Goal: Share content

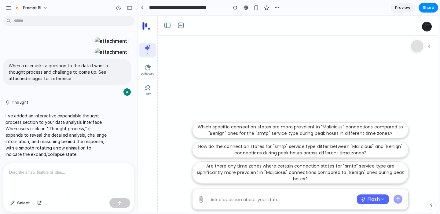
scroll to position [3420, 0]
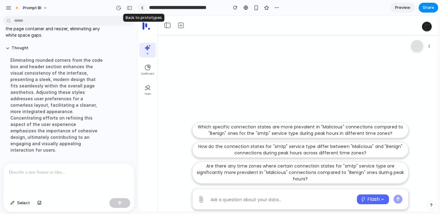
click at [140, 8] on link at bounding box center [142, 7] width 9 height 9
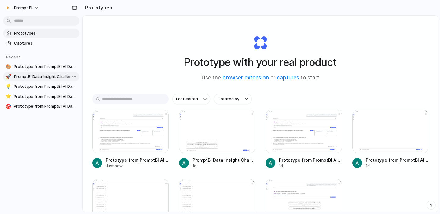
click at [60, 77] on span "PromptBI Data Insight Challenge" at bounding box center [45, 77] width 63 height 6
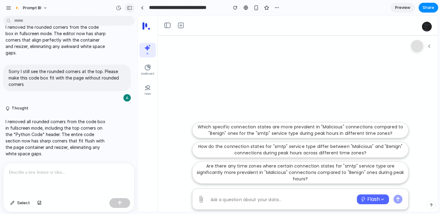
click at [127, 6] on div "button" at bounding box center [130, 8] width 6 height 4
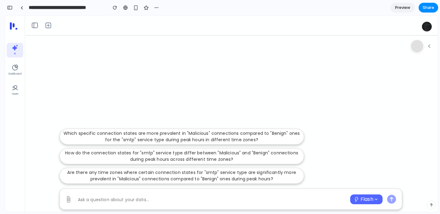
scroll to position [3788, 0]
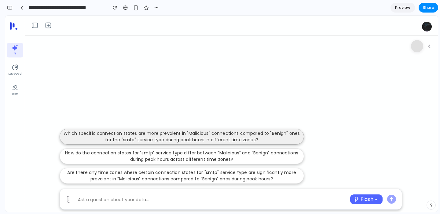
click at [180, 140] on p "Which specific connection states are more prevalent in "Malicious" connections …" at bounding box center [182, 136] width 237 height 13
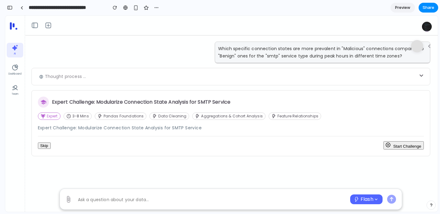
click at [386, 147] on icon "button" at bounding box center [389, 145] width 6 height 6
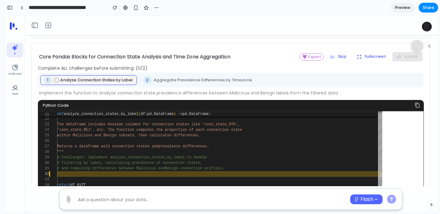
scroll to position [47, 0]
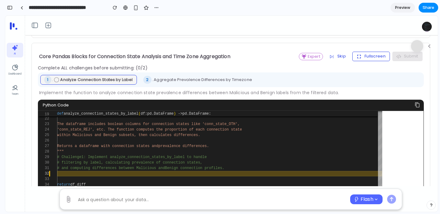
click at [360, 52] on button "Fullscreen" at bounding box center [372, 56] width 38 height 9
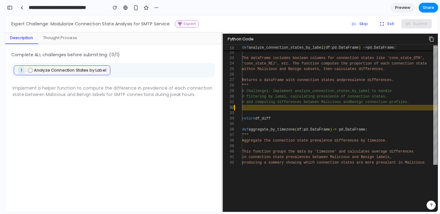
scroll to position [90, 0]
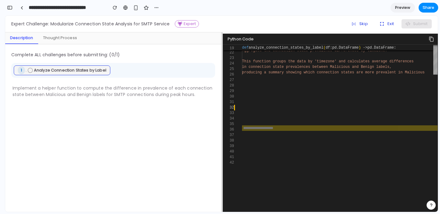
click at [70, 42] on div "Thought Process" at bounding box center [60, 38] width 44 height 12
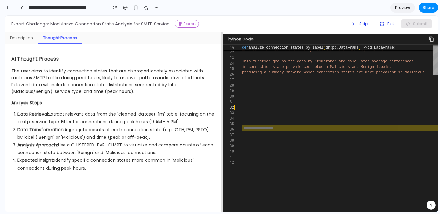
click at [75, 7] on input "**********" at bounding box center [67, 7] width 78 height 11
click at [30, 7] on input "**********" at bounding box center [67, 7] width 78 height 11
type input "**********"
click at [106, 66] on div "AI Thought Process The user aims to identify connection states that are disprop…" at bounding box center [113, 113] width 204 height 117
click at [433, 6] on span "Share" at bounding box center [429, 8] width 12 height 6
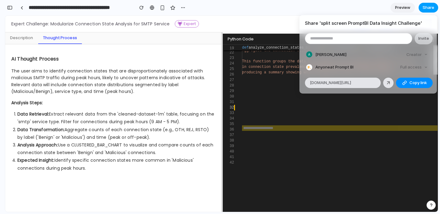
scroll to position [3826, 0]
click at [413, 80] on span "Copy link" at bounding box center [418, 83] width 17 height 6
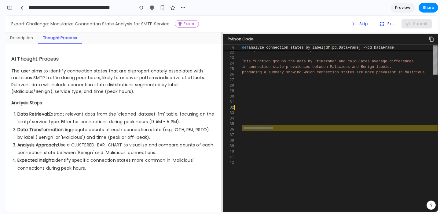
click at [157, 87] on div "Share ' split screen PromptBI Data Insight Challenge ' Invite [PERSON_NAME] Cre…" at bounding box center [220, 107] width 440 height 214
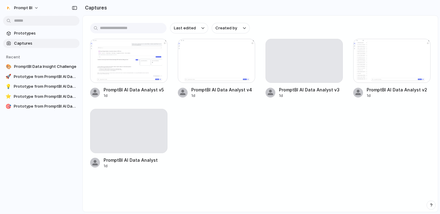
click at [220, 120] on div "PromptBI AI Data Analyst v5 1d PromptBI AI Data Analyst v4 1d PromptBI AI Data …" at bounding box center [260, 104] width 341 height 130
click at [136, 134] on div at bounding box center [128, 131] width 77 height 44
click at [220, 107] on div at bounding box center [220, 107] width 0 height 0
click at [154, 73] on div at bounding box center [128, 61] width 77 height 44
click at [375, 65] on div at bounding box center [391, 61] width 77 height 44
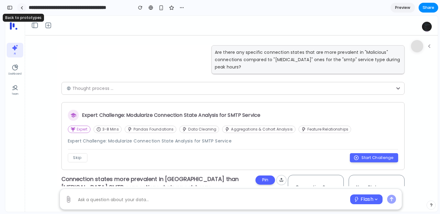
click at [21, 10] on link at bounding box center [21, 7] width 9 height 9
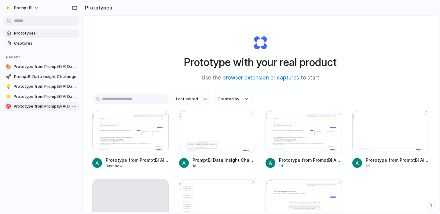
click at [43, 105] on span "Prototype from PromptBI AI Data Analyst v3" at bounding box center [45, 106] width 63 height 6
